Goal: Navigation & Orientation: Find specific page/section

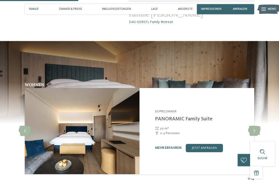
click at [260, 126] on icon at bounding box center [254, 131] width 13 height 10
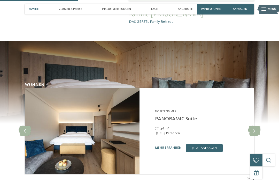
click at [260, 126] on icon at bounding box center [254, 131] width 13 height 10
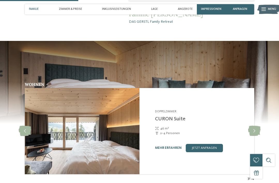
click at [260, 126] on icon at bounding box center [254, 131] width 13 height 10
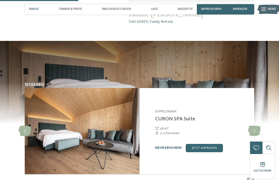
click at [260, 126] on icon at bounding box center [254, 131] width 13 height 10
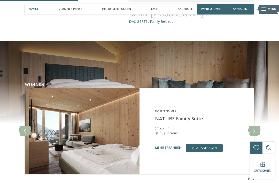
click at [260, 126] on icon at bounding box center [254, 131] width 13 height 10
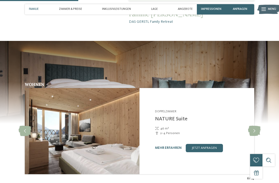
click at [260, 126] on icon at bounding box center [254, 131] width 13 height 10
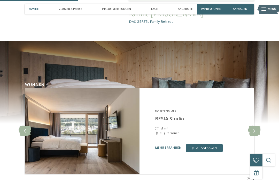
click at [260, 126] on icon at bounding box center [254, 131] width 13 height 10
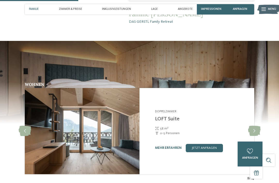
click at [260, 126] on icon at bounding box center [254, 131] width 13 height 10
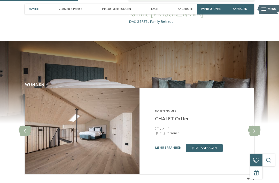
click at [260, 126] on icon at bounding box center [254, 131] width 13 height 10
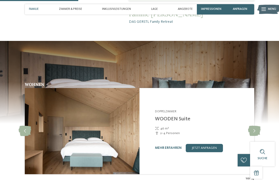
click at [259, 126] on icon at bounding box center [254, 131] width 13 height 10
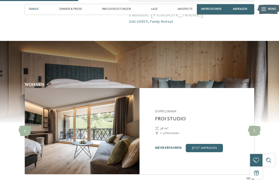
click at [260, 126] on icon at bounding box center [254, 131] width 13 height 10
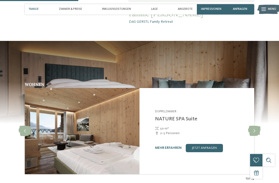
click at [260, 126] on icon at bounding box center [254, 131] width 13 height 10
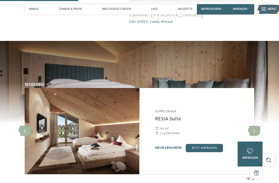
click at [260, 127] on icon at bounding box center [254, 131] width 13 height 10
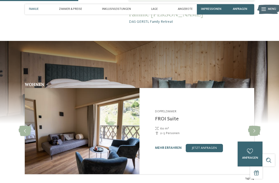
click at [260, 126] on icon at bounding box center [254, 131] width 13 height 10
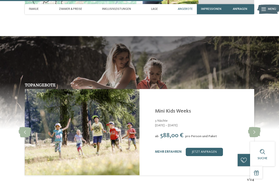
scroll to position [805, 0]
click at [256, 127] on icon at bounding box center [254, 132] width 13 height 10
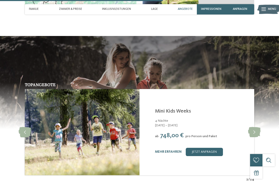
click at [257, 127] on icon at bounding box center [254, 132] width 13 height 10
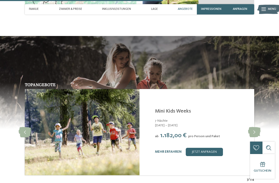
click at [259, 127] on icon at bounding box center [254, 132] width 13 height 10
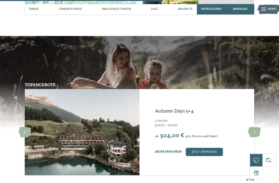
click at [259, 127] on icon at bounding box center [254, 132] width 13 height 10
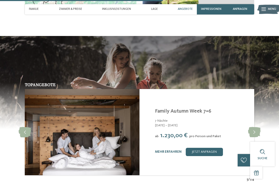
click at [260, 127] on icon at bounding box center [254, 132] width 13 height 10
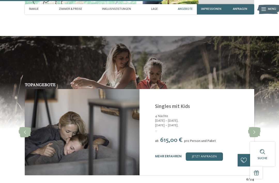
click at [259, 127] on icon at bounding box center [254, 132] width 13 height 10
click at [260, 127] on icon at bounding box center [254, 132] width 13 height 10
click at [258, 127] on icon at bounding box center [254, 132] width 13 height 10
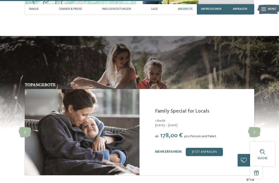
click at [255, 127] on icon at bounding box center [254, 132] width 13 height 10
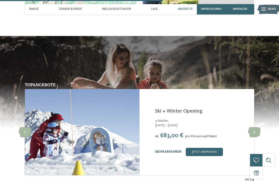
click at [256, 127] on icon at bounding box center [254, 132] width 13 height 10
click at [258, 127] on icon at bounding box center [254, 132] width 13 height 10
click at [256, 127] on icon at bounding box center [254, 132] width 13 height 10
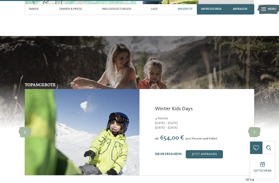
click at [258, 127] on icon at bounding box center [254, 132] width 13 height 10
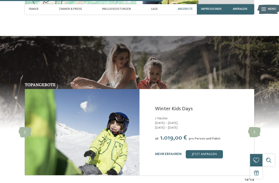
click at [257, 127] on icon at bounding box center [254, 132] width 13 height 10
click at [258, 127] on icon at bounding box center [254, 132] width 13 height 10
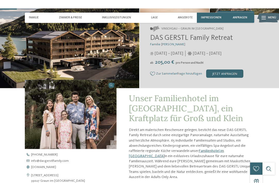
scroll to position [0, 0]
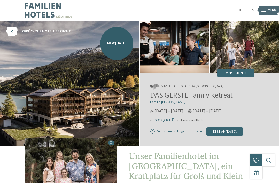
click at [264, 12] on div at bounding box center [263, 10] width 4 height 10
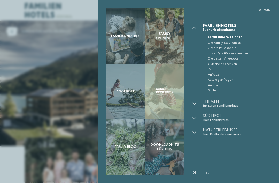
click at [140, 97] on div "Angebote" at bounding box center [125, 91] width 39 height 55
click at [84, 135] on div "Familienhotels Family Experiences Angebote" at bounding box center [139, 91] width 279 height 183
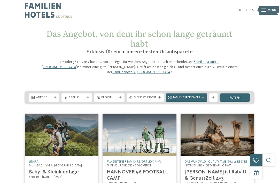
click at [276, 9] on img at bounding box center [268, 10] width 23 height 11
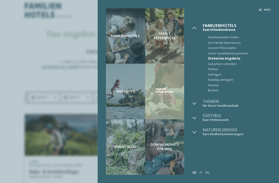
click at [273, 10] on div "Familienhotels Family Experiences" at bounding box center [188, 91] width 181 height 183
